Goal: Transaction & Acquisition: Purchase product/service

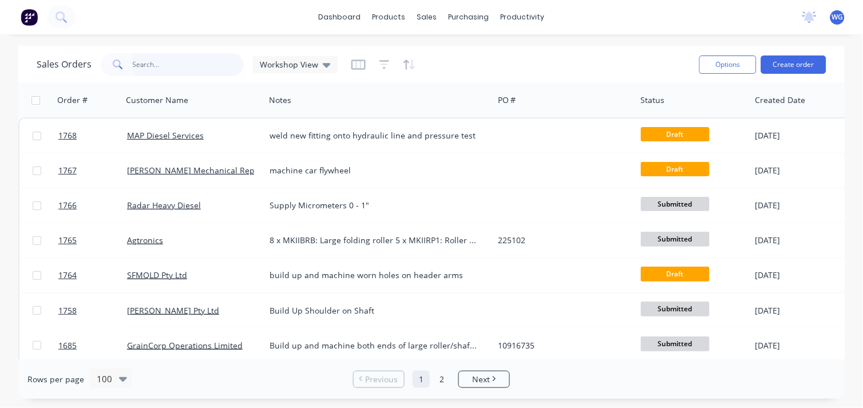
click at [164, 69] on input "text" at bounding box center [189, 64] width 112 height 23
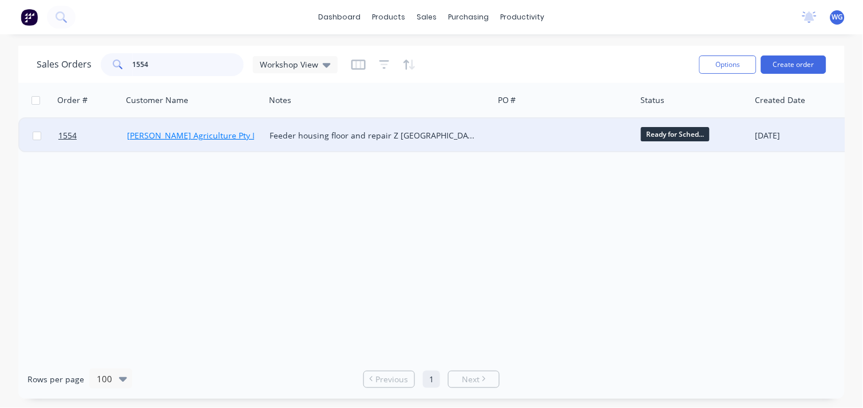
type input "1554"
click at [183, 140] on link "[PERSON_NAME] Agriculture Pty Ltd" at bounding box center [195, 135] width 137 height 11
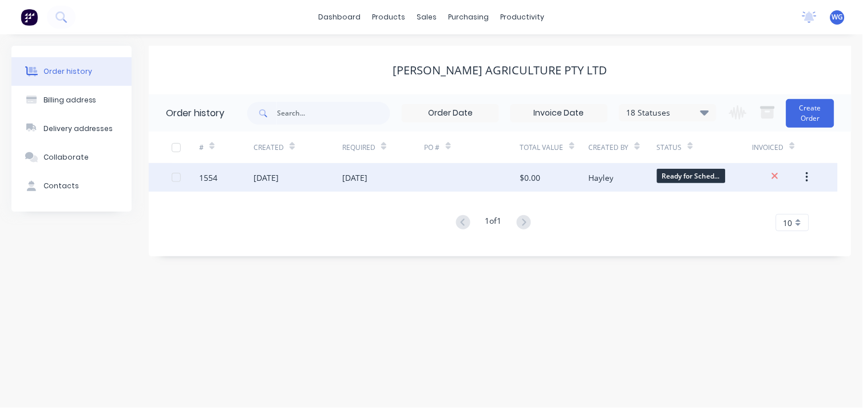
click at [243, 179] on div "1554" at bounding box center [226, 177] width 55 height 29
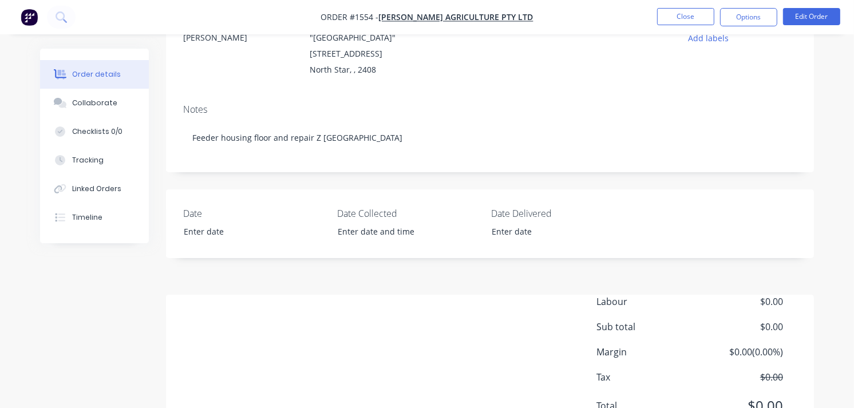
scroll to position [191, 0]
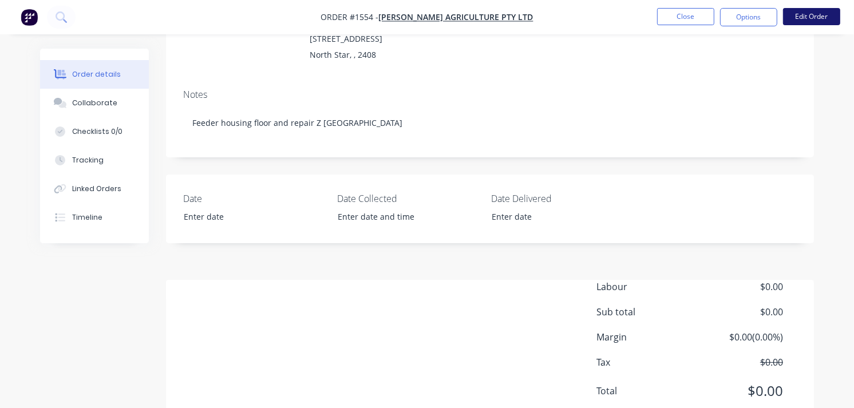
click at [820, 18] on button "Edit Order" at bounding box center [811, 16] width 57 height 17
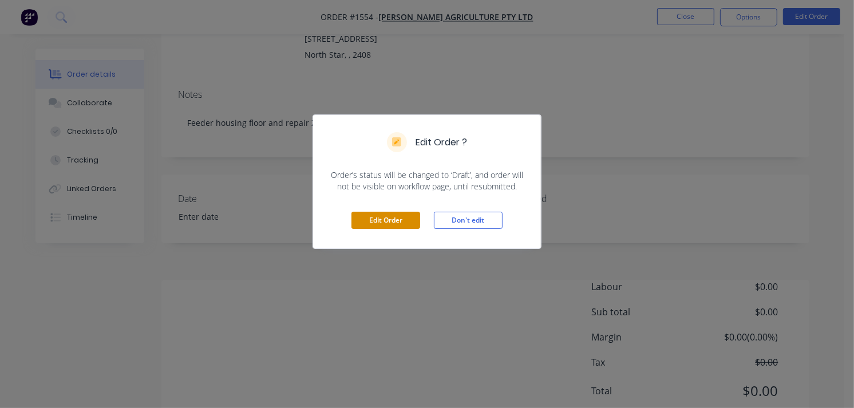
click at [413, 224] on button "Edit Order" at bounding box center [386, 220] width 69 height 17
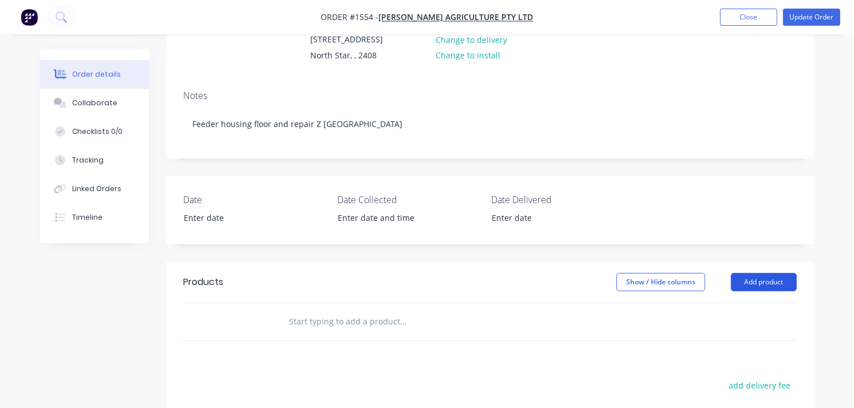
click at [767, 281] on button "Add product" at bounding box center [764, 282] width 66 height 18
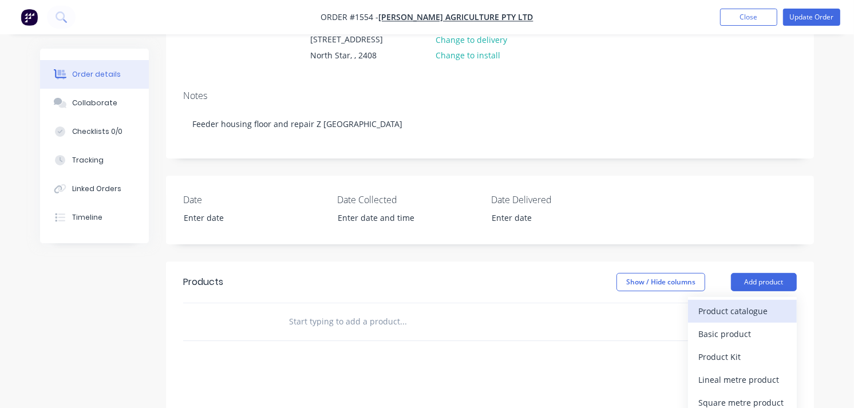
click at [721, 307] on div "Product catalogue" at bounding box center [743, 311] width 88 height 17
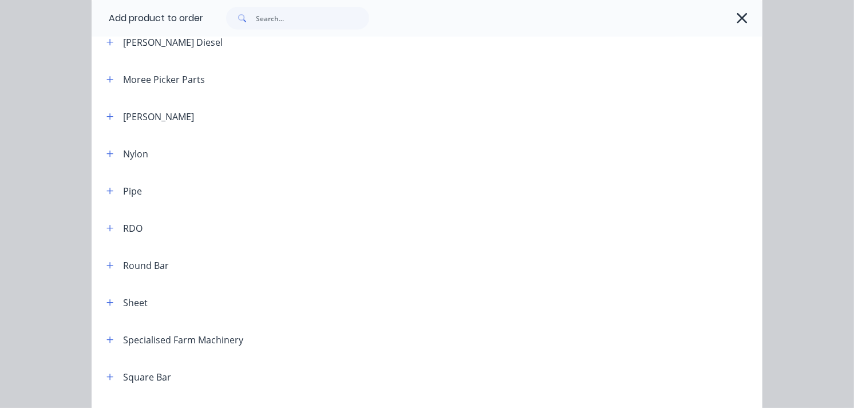
scroll to position [1145, 0]
click at [107, 303] on icon "button" at bounding box center [110, 301] width 6 height 6
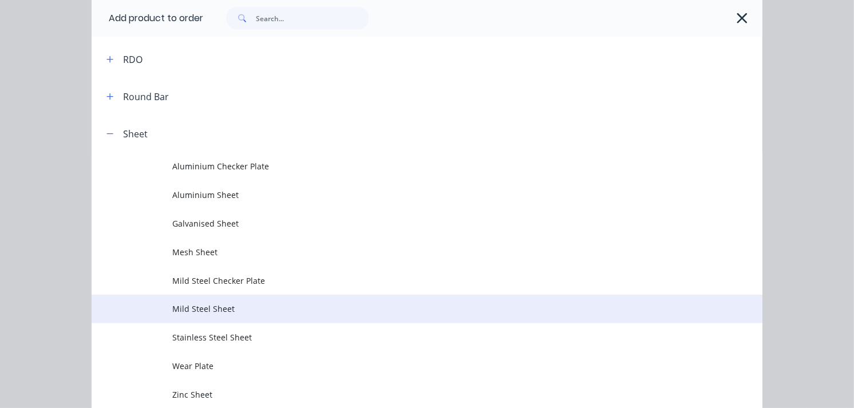
scroll to position [1336, 0]
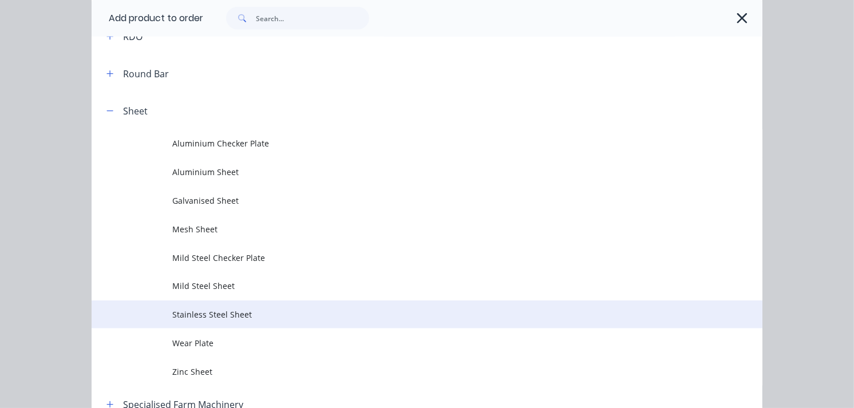
click at [199, 311] on span "Stainless Steel Sheet" at bounding box center [408, 315] width 472 height 12
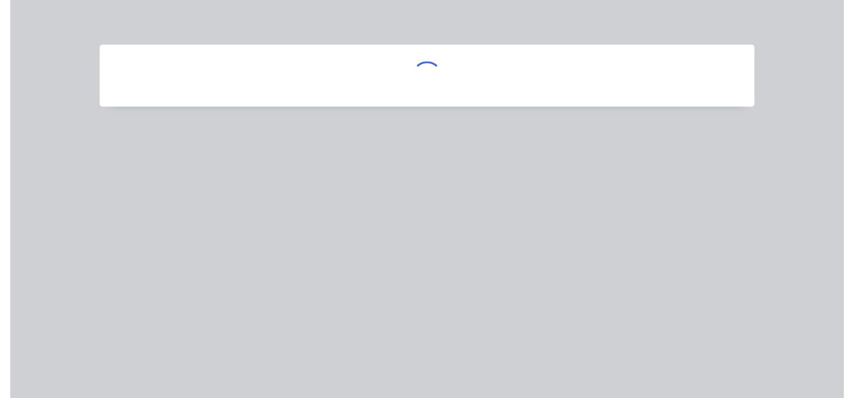
scroll to position [0, 0]
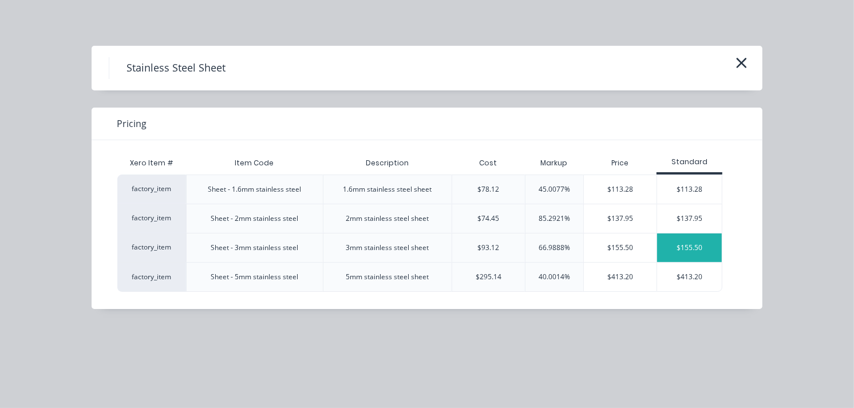
click at [677, 243] on div "$155.50" at bounding box center [689, 248] width 65 height 29
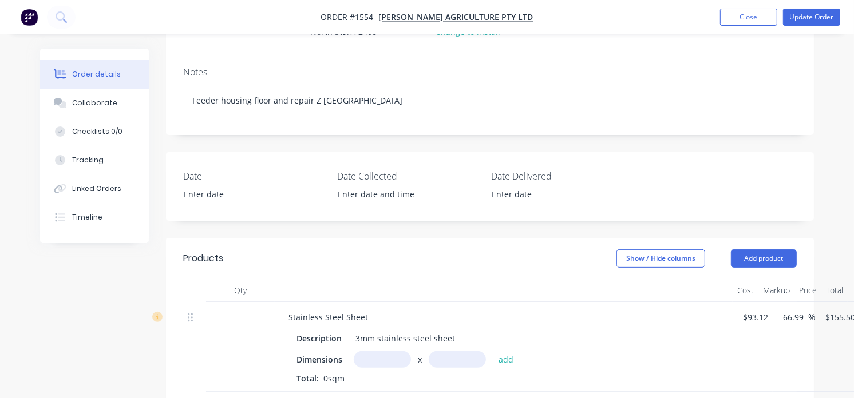
scroll to position [254, 0]
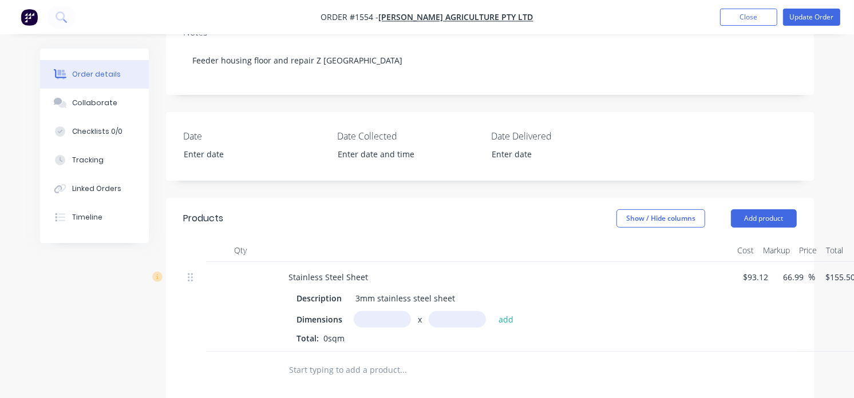
click at [372, 321] on input "text" at bounding box center [382, 319] width 57 height 17
type input "0.85m"
click at [450, 317] on input "text" at bounding box center [457, 319] width 57 height 17
type input "1.365m"
click at [510, 321] on button "add" at bounding box center [506, 318] width 27 height 15
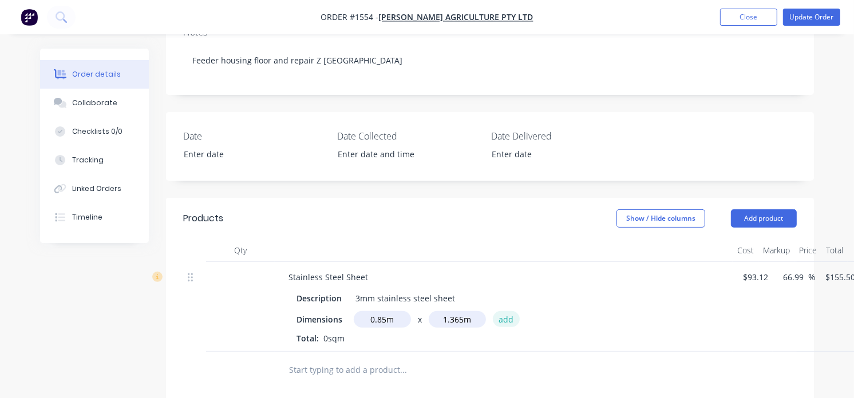
type input "$180.43"
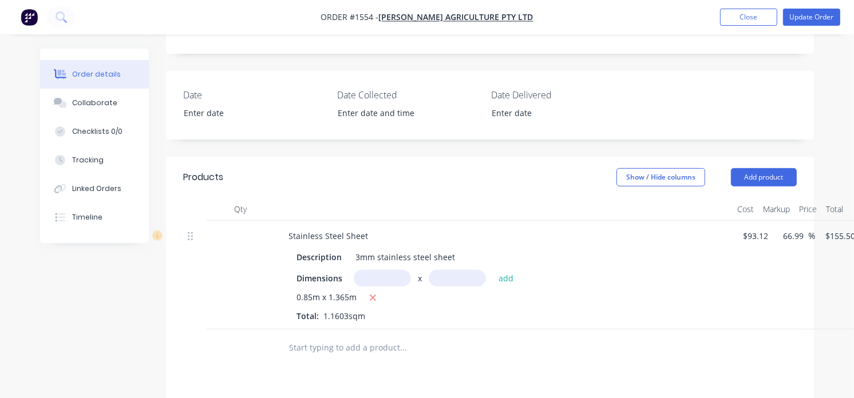
scroll to position [318, 0]
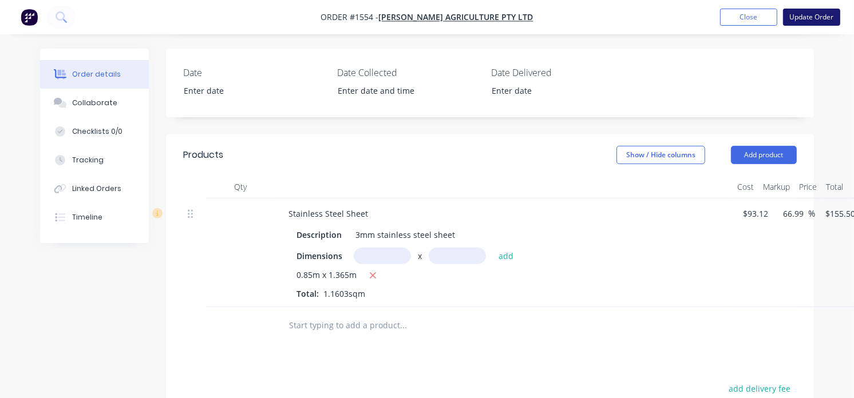
click at [809, 18] on button "Update Order" at bounding box center [811, 17] width 57 height 17
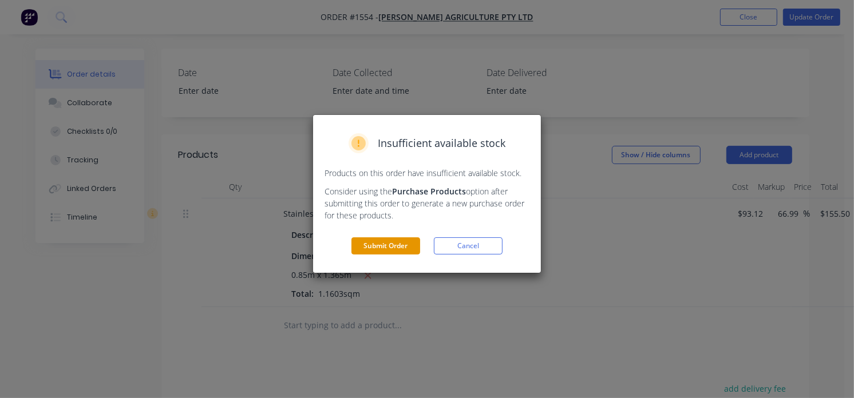
click at [378, 241] on button "Submit Order" at bounding box center [386, 246] width 69 height 17
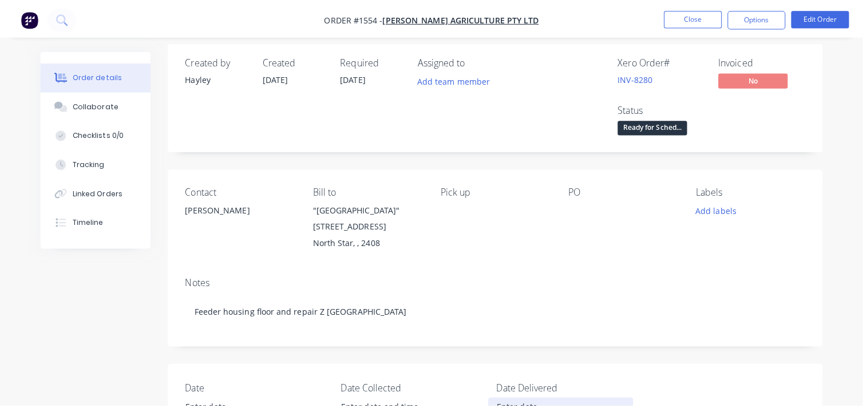
scroll to position [0, 0]
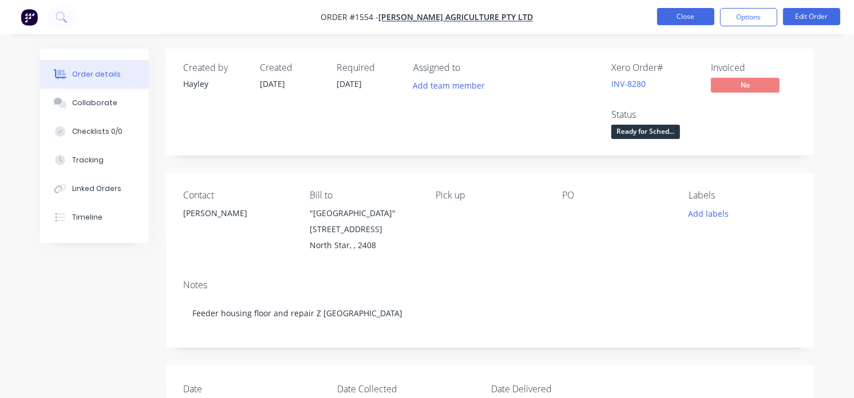
click at [671, 9] on button "Close" at bounding box center [685, 16] width 57 height 17
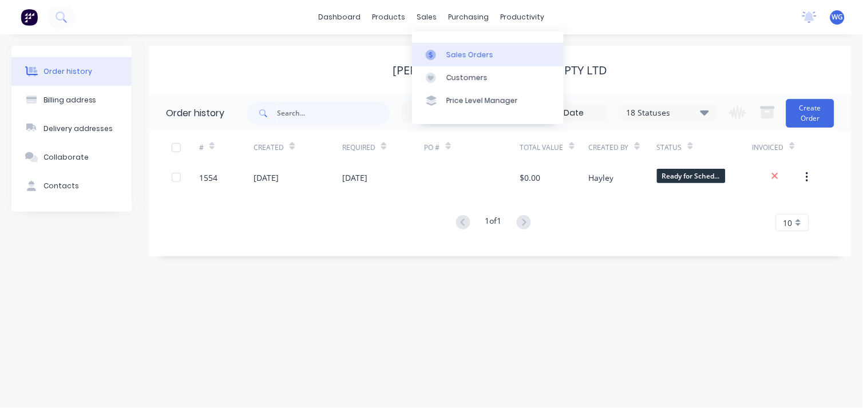
click at [444, 55] on link "Sales Orders" at bounding box center [488, 54] width 152 height 23
